Goal: Task Accomplishment & Management: Manage account settings

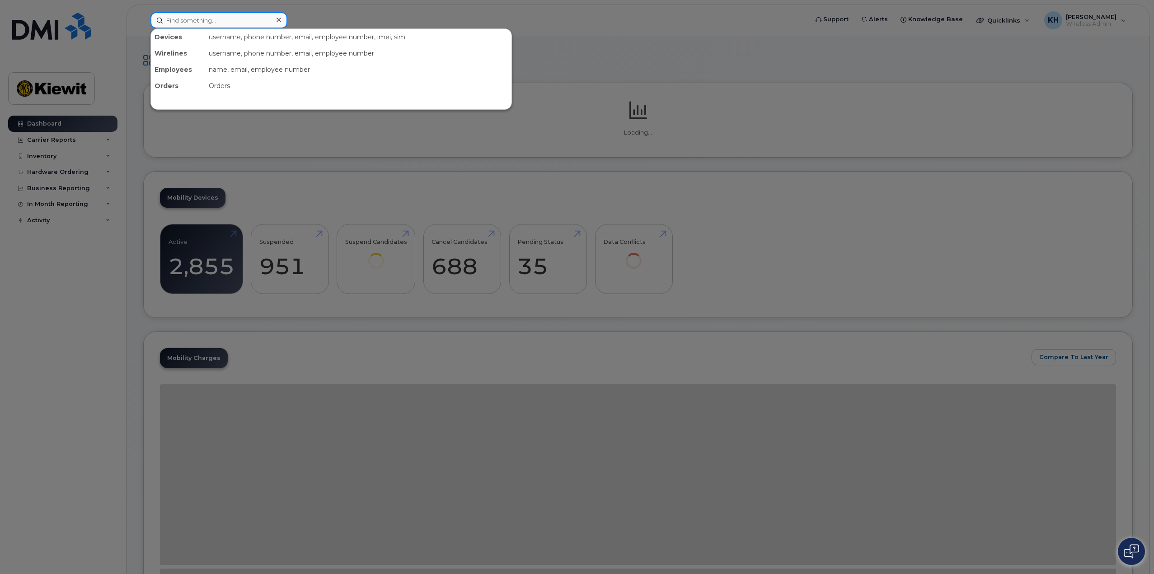
click at [194, 23] on input at bounding box center [218, 20] width 137 height 16
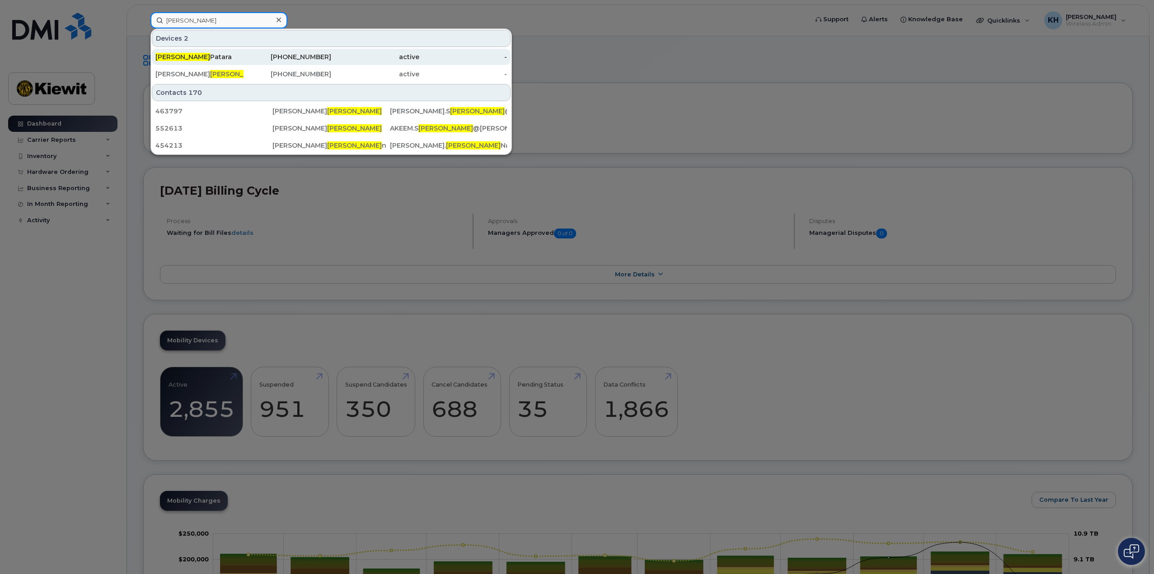
type input "[PERSON_NAME]"
click at [194, 53] on div "[PERSON_NAME]" at bounding box center [199, 56] width 88 height 9
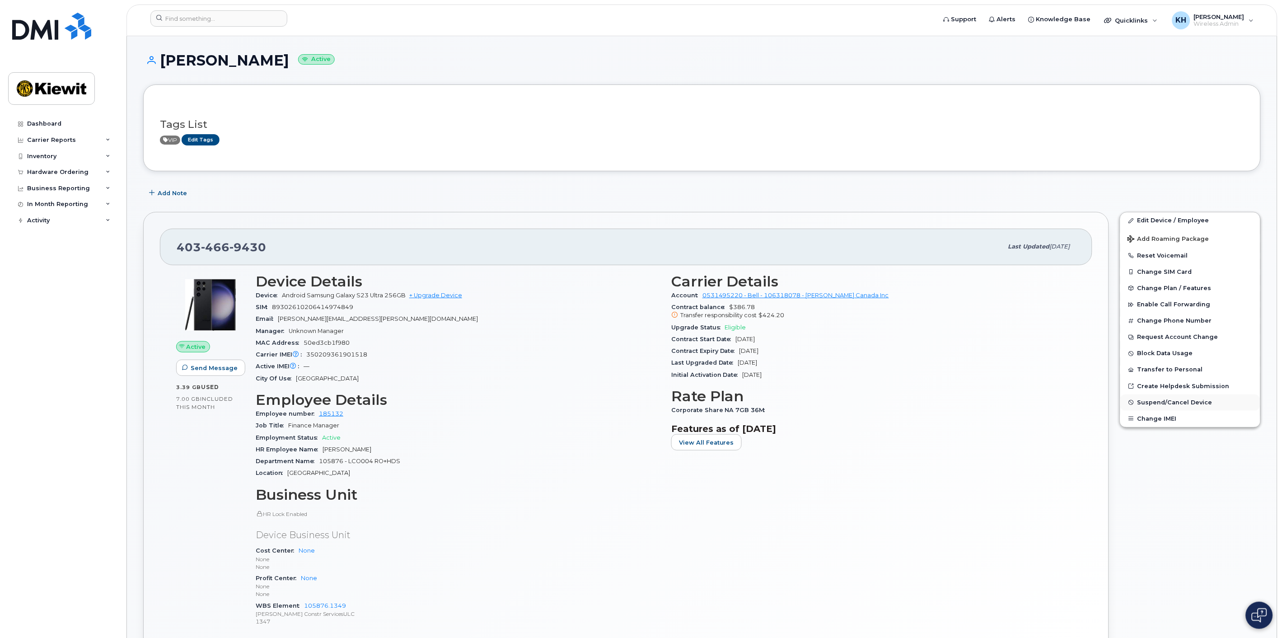
click at [1160, 406] on span "Suspend/Cancel Device" at bounding box center [1174, 402] width 75 height 7
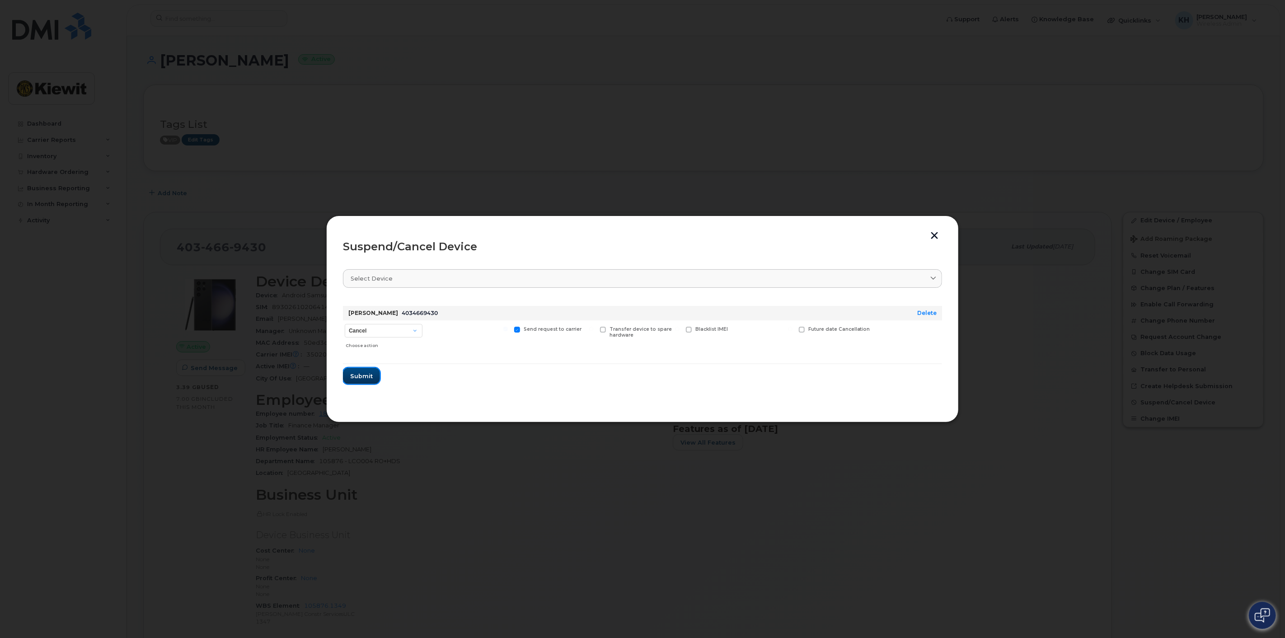
drag, startPoint x: 359, startPoint y: 374, endPoint x: 367, endPoint y: 410, distance: 36.5
click at [367, 410] on div "Suspend/Cancel Device Select device Type first three symbols or more Herman Pat…" at bounding box center [642, 318] width 632 height 207
click at [360, 379] on span "Submit" at bounding box center [361, 376] width 23 height 9
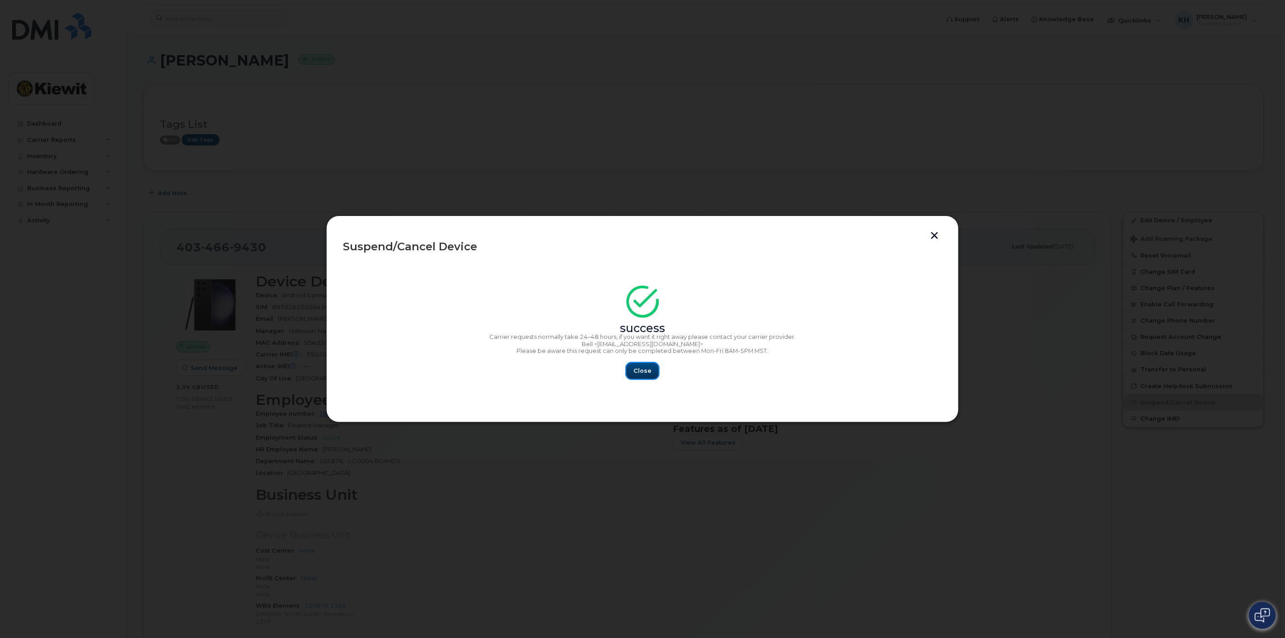
click at [645, 374] on span "Close" at bounding box center [642, 370] width 18 height 9
